Goal: Find specific page/section: Find specific page/section

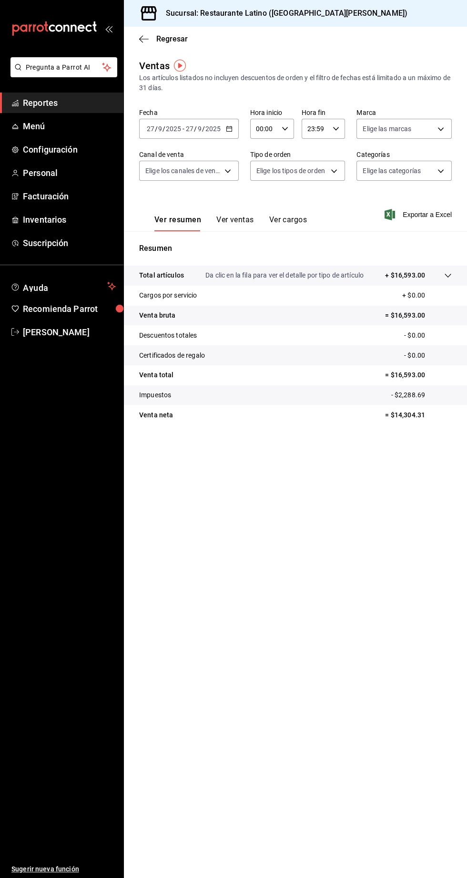
click at [50, 102] on span "Reportes" at bounding box center [69, 102] width 93 height 13
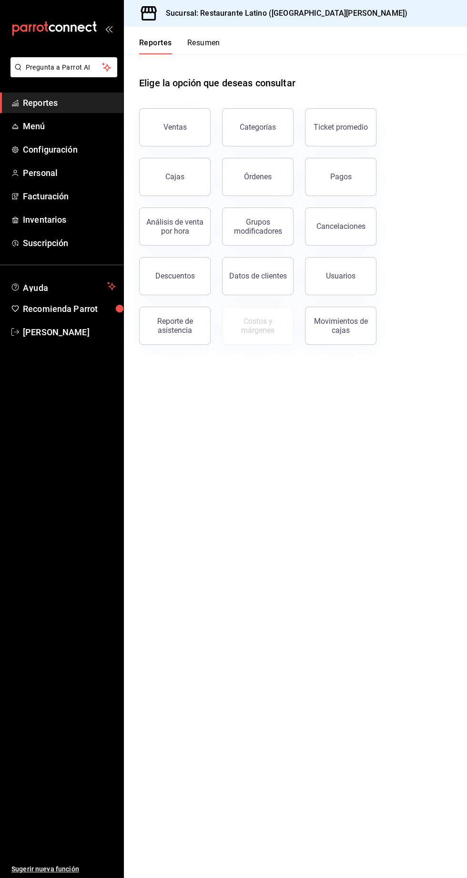
click at [207, 50] on button "Resumen" at bounding box center [203, 46] width 33 height 16
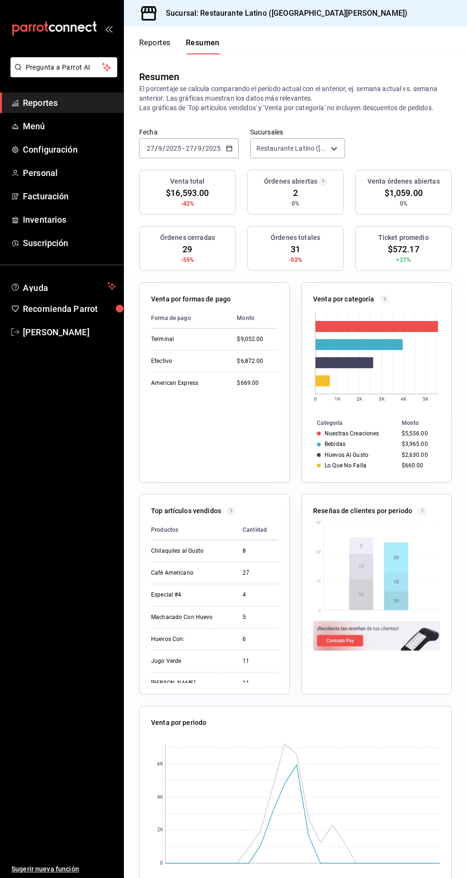
click at [68, 98] on span "Reportes" at bounding box center [69, 102] width 93 height 13
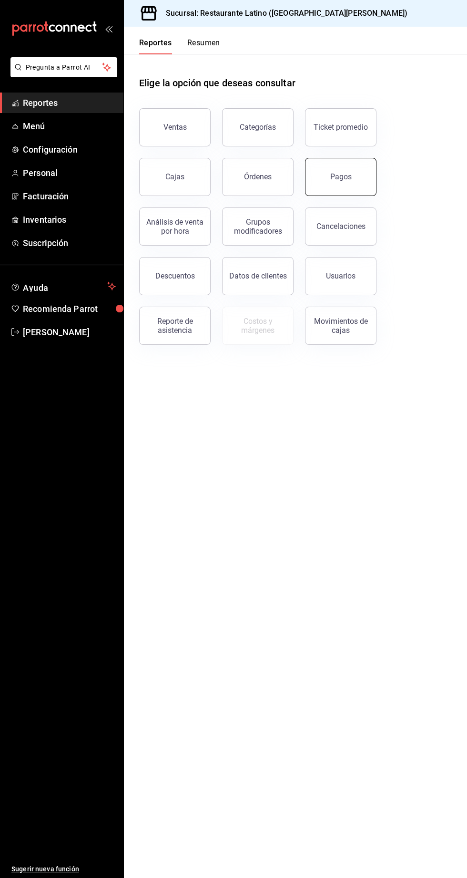
click at [329, 167] on button "Pagos" at bounding box center [341, 177] width 72 height 38
